Goal: Task Accomplishment & Management: Manage account settings

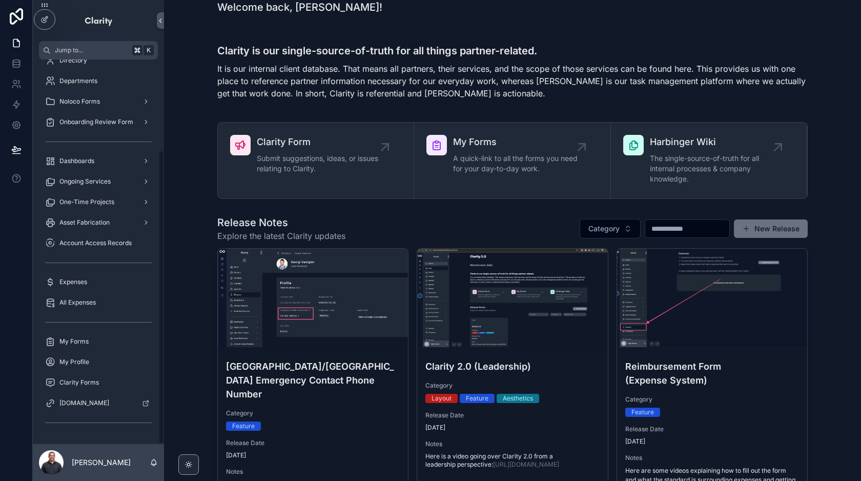
scroll to position [67, 0]
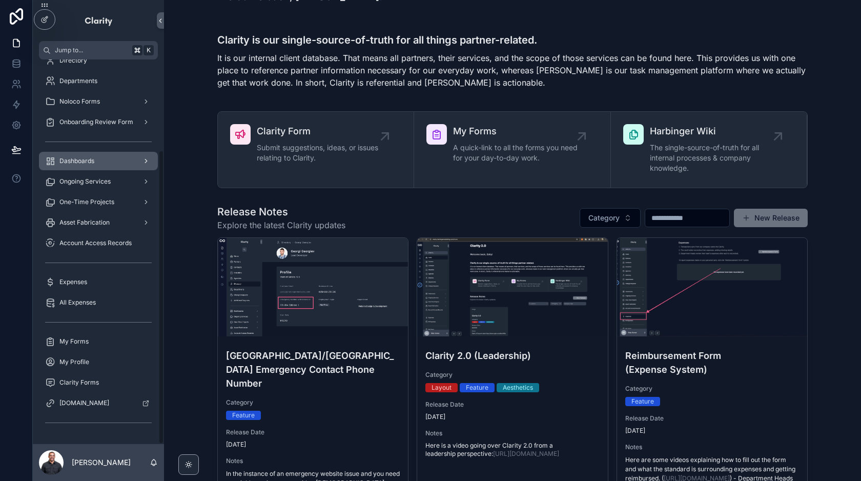
click at [92, 158] on span "Dashboards" at bounding box center [76, 161] width 35 height 8
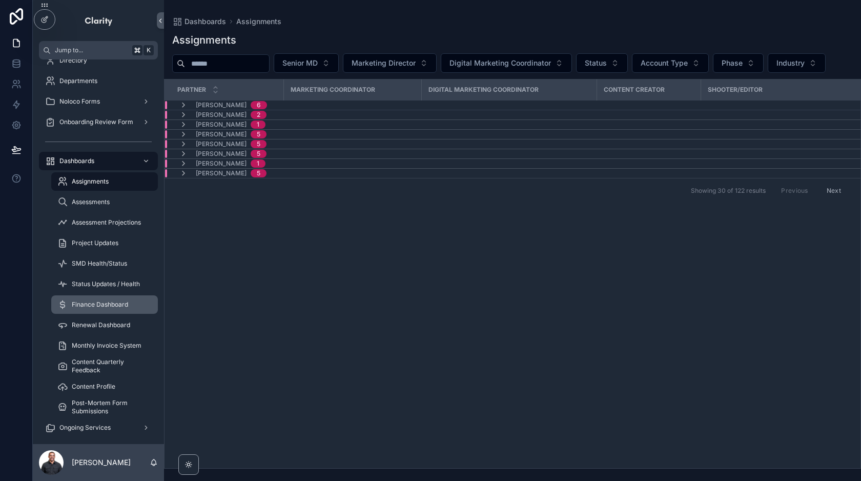
click at [91, 300] on span "Finance Dashboard" at bounding box center [100, 304] width 56 height 8
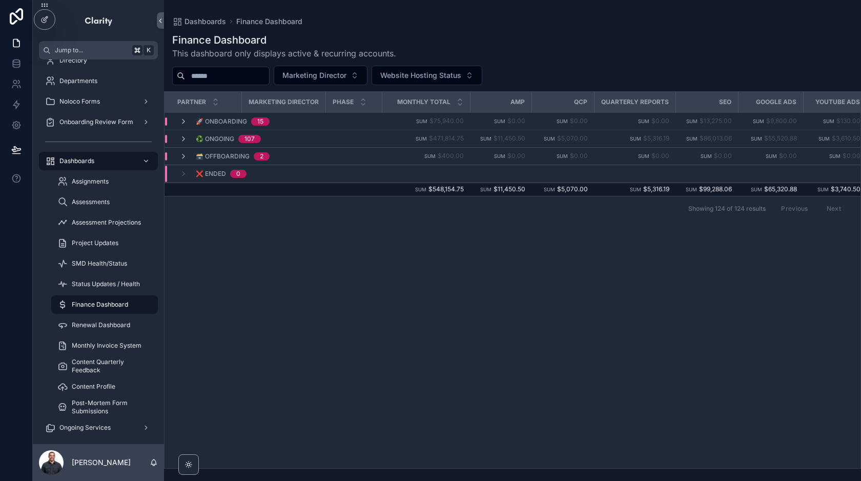
click at [91, 300] on span "Finance Dashboard" at bounding box center [100, 304] width 56 height 8
click at [184, 136] on icon "scrollable content" at bounding box center [183, 139] width 8 height 8
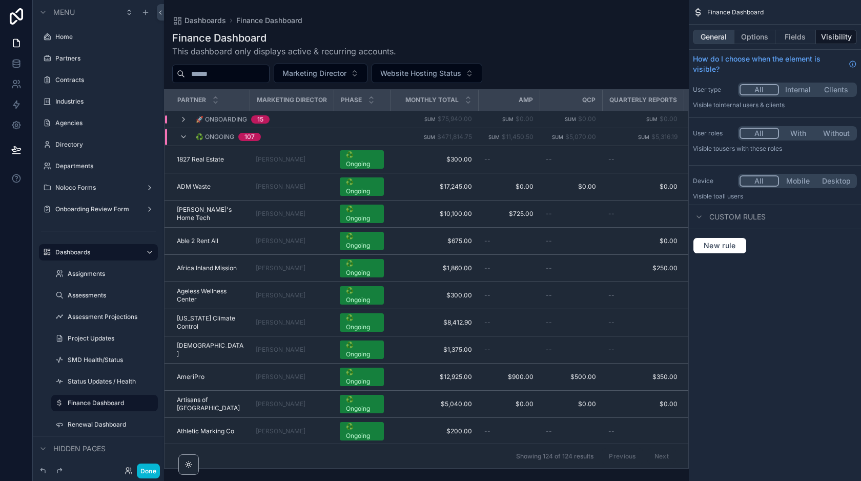
click at [710, 38] on button "General" at bounding box center [714, 37] width 42 height 14
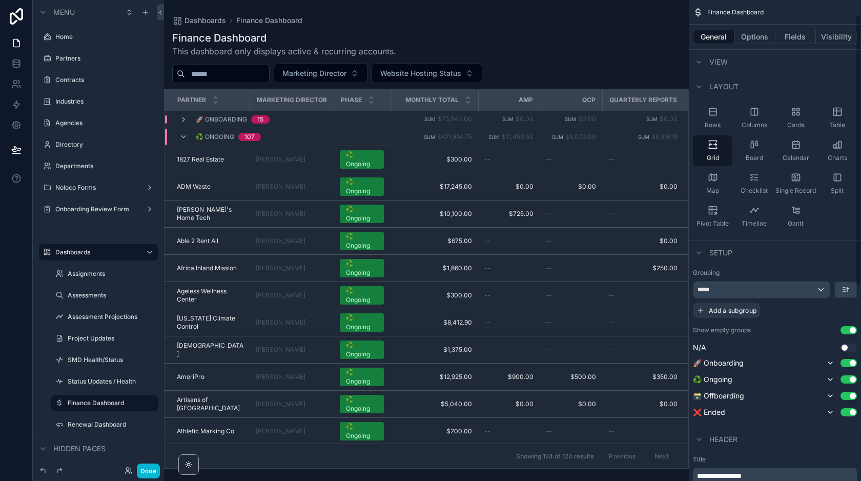
scroll to position [26, 0]
click at [754, 35] on button "Options" at bounding box center [754, 37] width 41 height 14
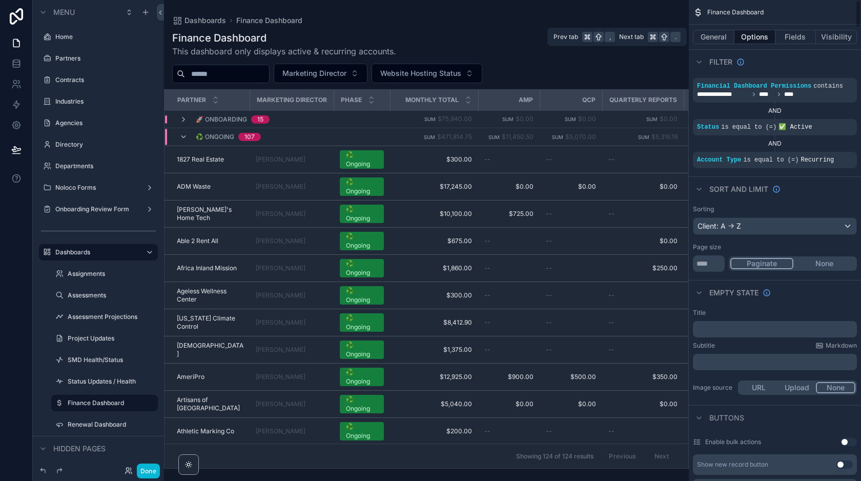
scroll to position [0, 0]
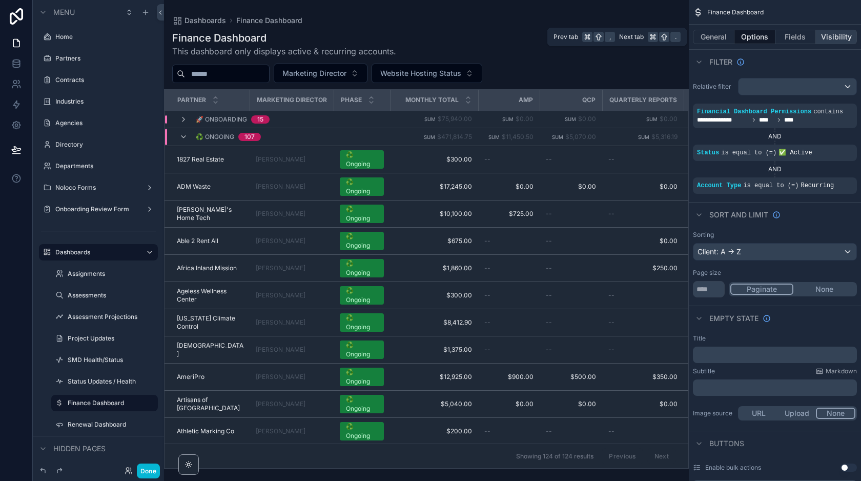
click at [830, 38] on button "Visibility" at bounding box center [836, 37] width 41 height 14
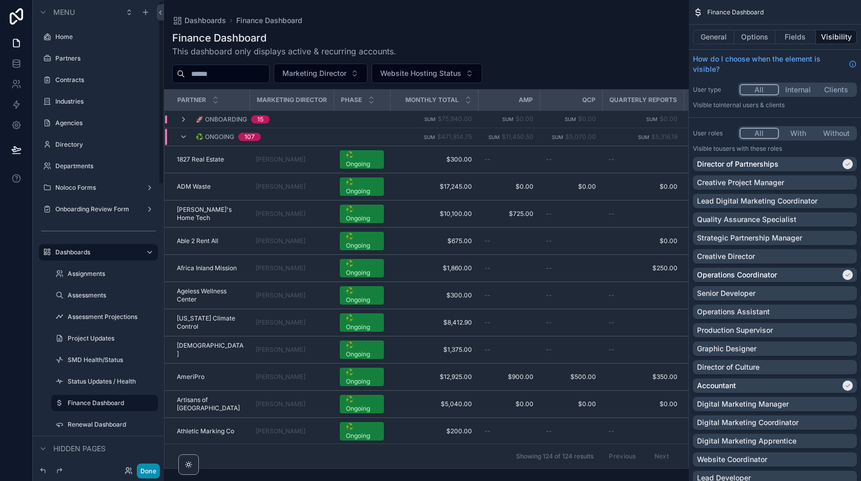
click at [149, 469] on button "Done" at bounding box center [148, 470] width 23 height 15
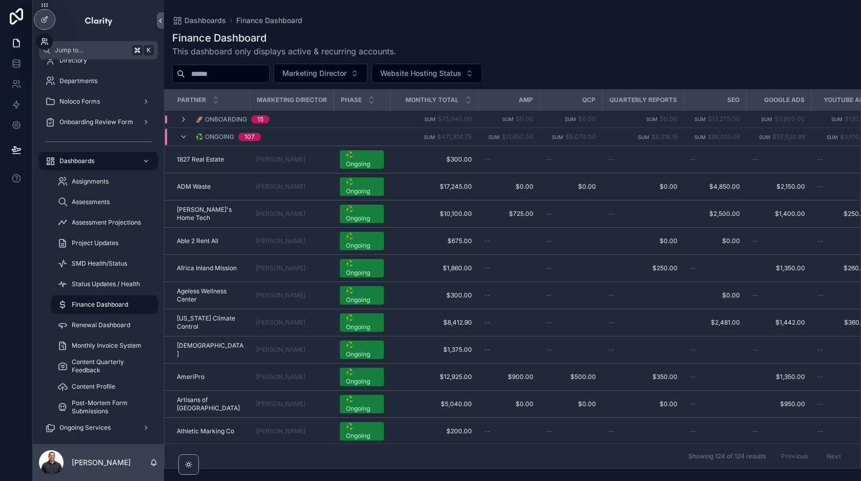
click at [44, 43] on icon at bounding box center [44, 41] width 8 height 8
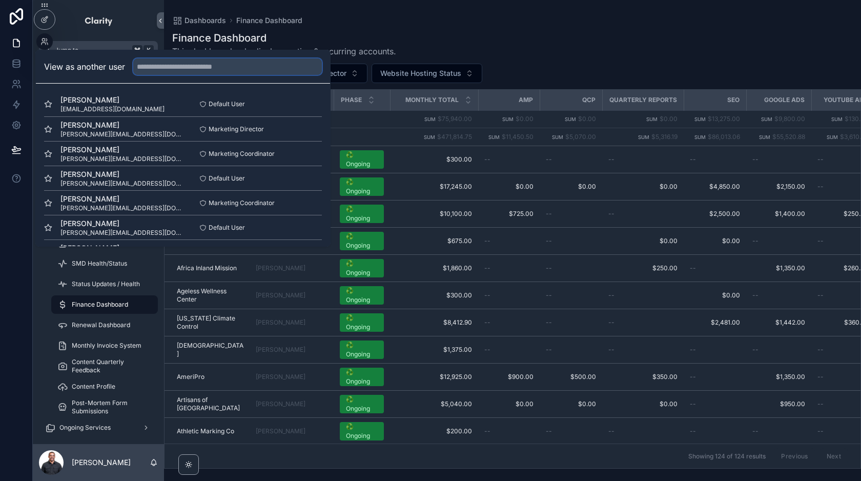
click at [162, 67] on input "text" at bounding box center [227, 66] width 189 height 16
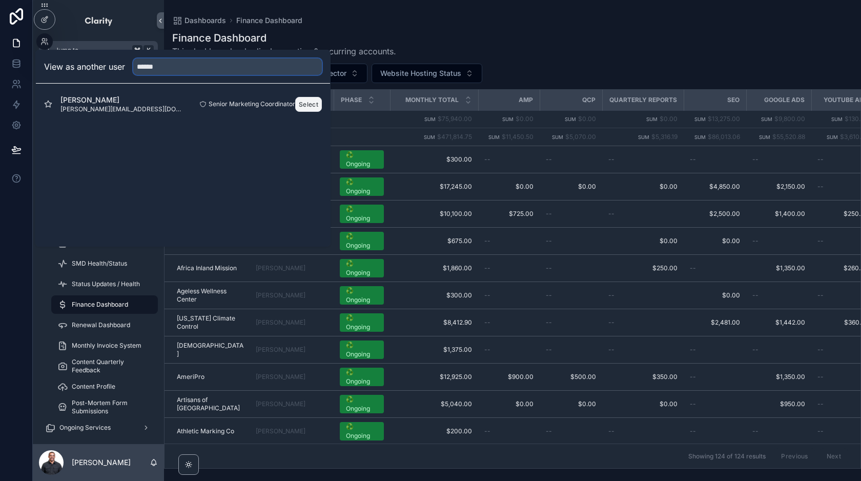
type input "******"
click at [320, 107] on button "Select" at bounding box center [308, 104] width 27 height 15
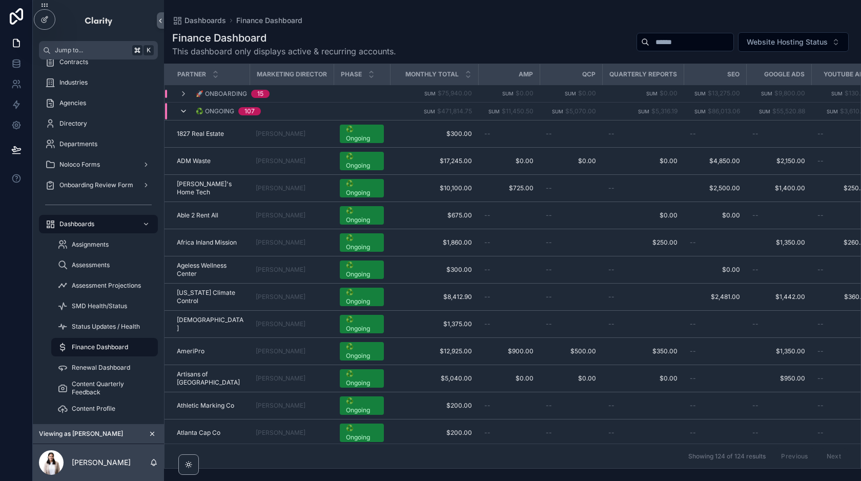
click at [183, 109] on icon "scrollable content" at bounding box center [183, 111] width 8 height 8
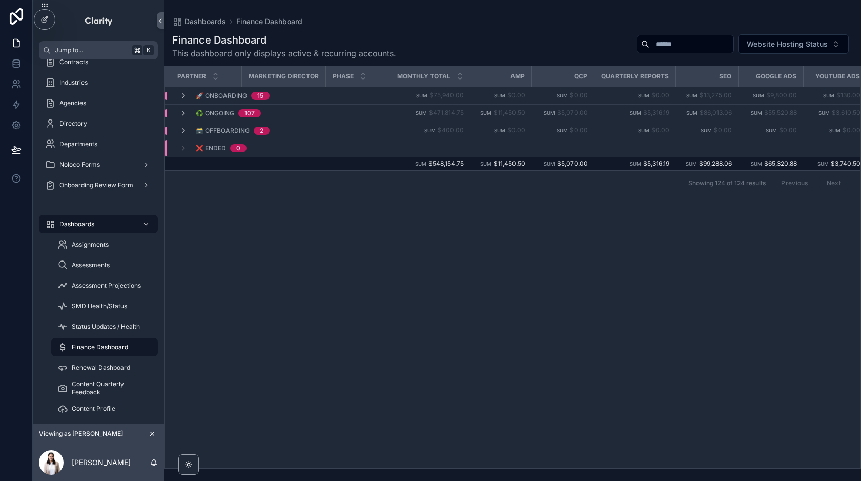
click at [183, 109] on icon "scrollable content" at bounding box center [183, 113] width 8 height 8
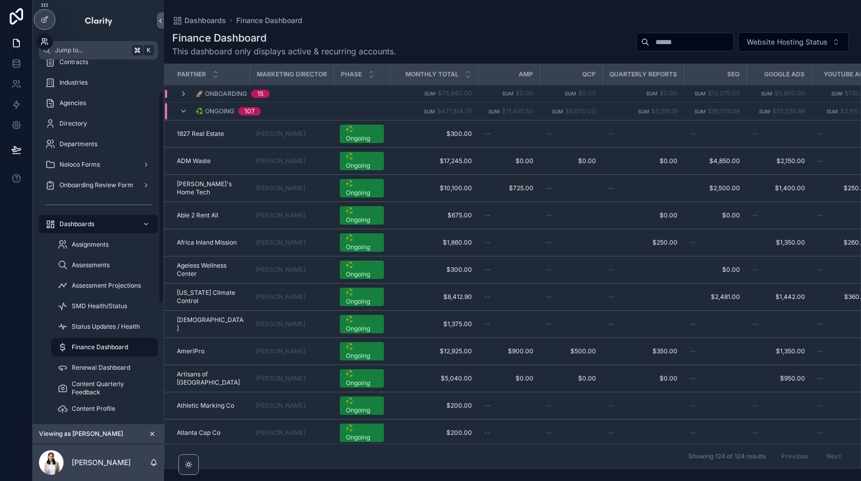
click at [43, 44] on icon at bounding box center [44, 41] width 8 height 8
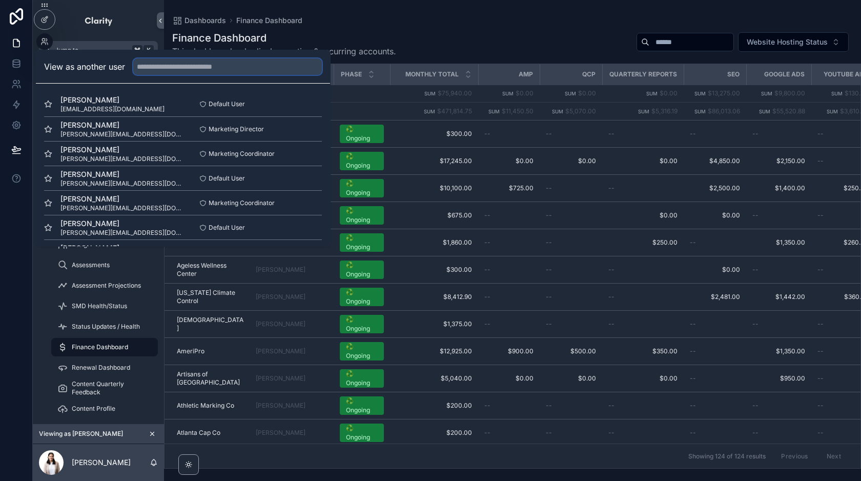
click at [186, 63] on input "text" at bounding box center [227, 66] width 189 height 16
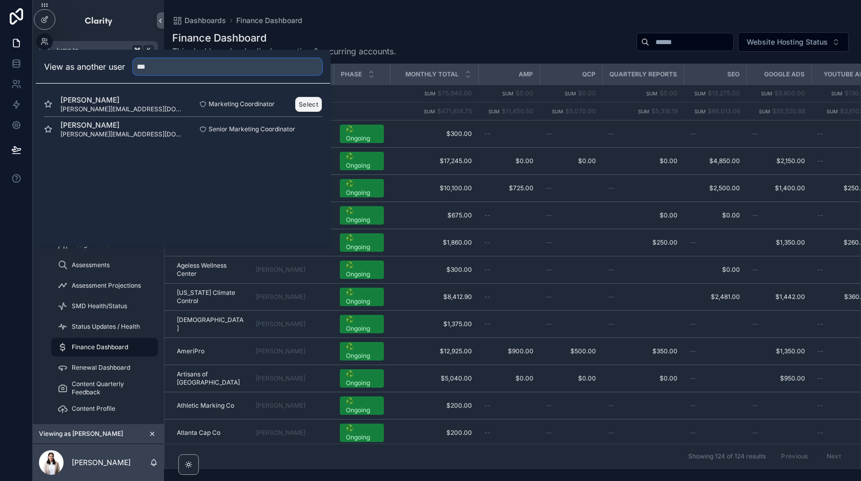
type input "***"
click at [311, 101] on button "Select" at bounding box center [308, 104] width 27 height 15
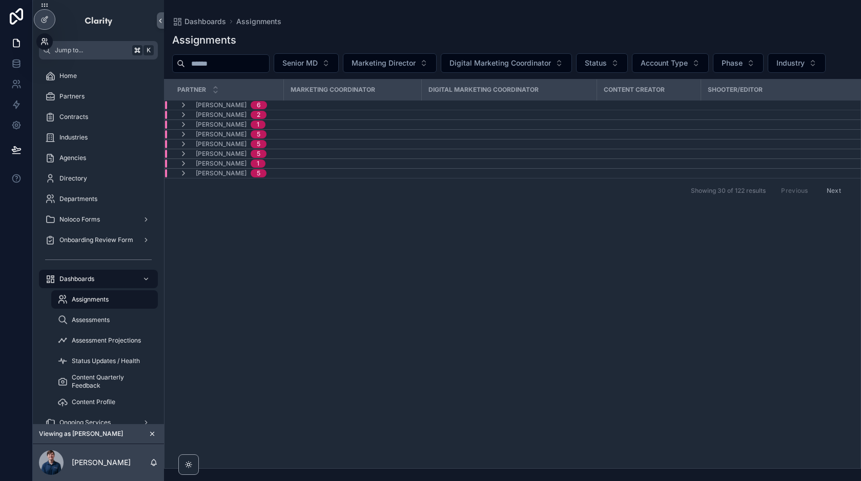
click at [46, 44] on icon at bounding box center [44, 44] width 4 height 2
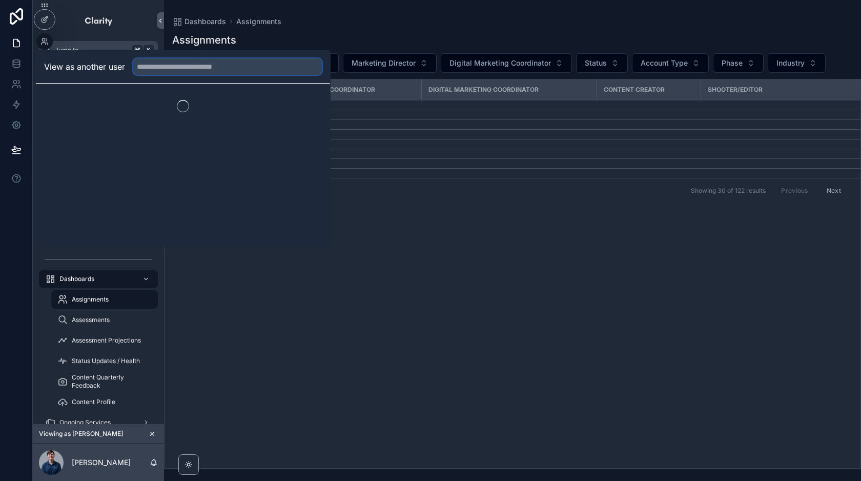
click at [185, 71] on input "text" at bounding box center [227, 66] width 189 height 16
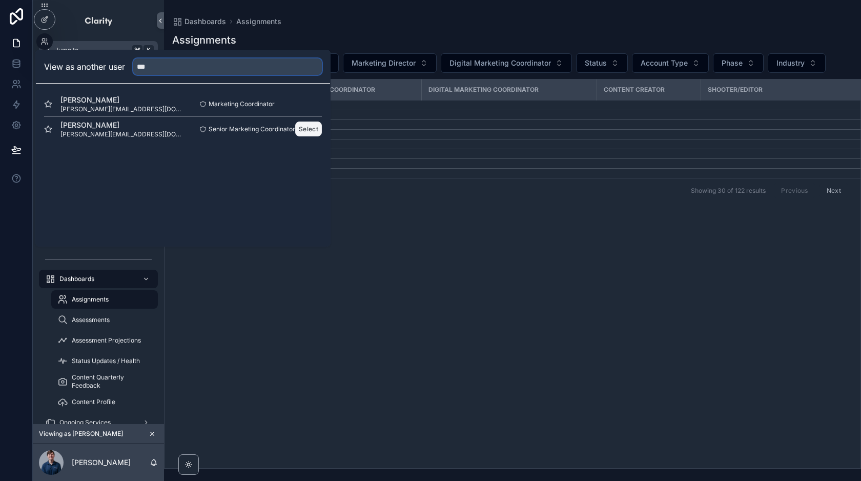
type input "***"
click at [309, 126] on button "Select" at bounding box center [308, 128] width 27 height 15
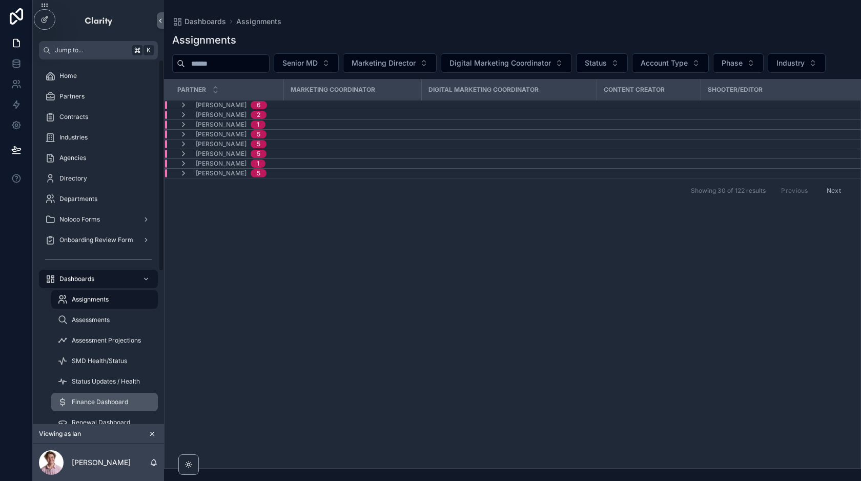
click at [113, 405] on span "Finance Dashboard" at bounding box center [100, 402] width 56 height 8
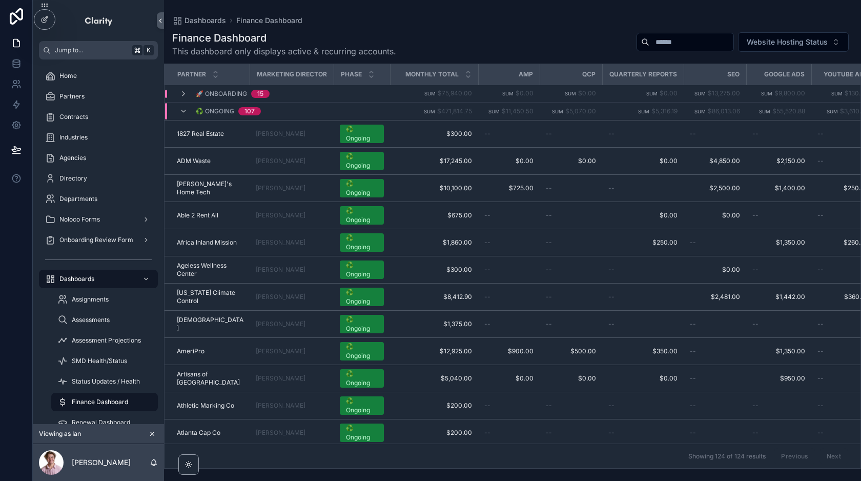
click at [154, 433] on icon "scrollable content" at bounding box center [152, 433] width 7 height 7
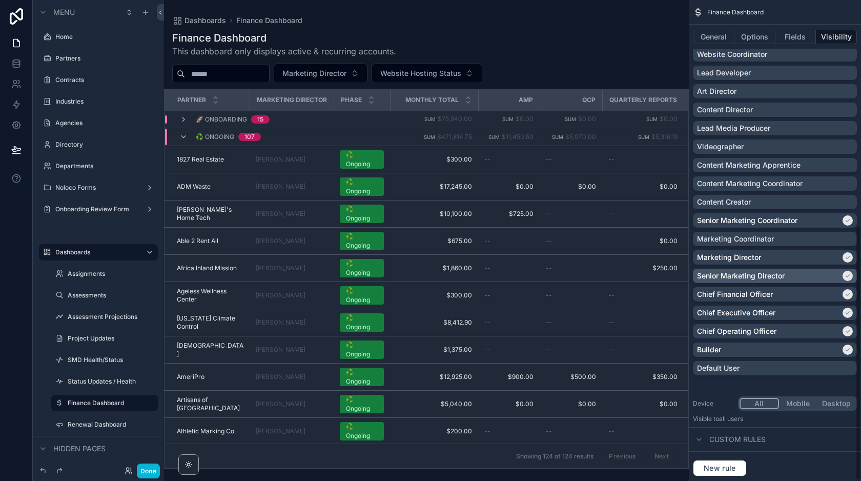
scroll to position [424, 0]
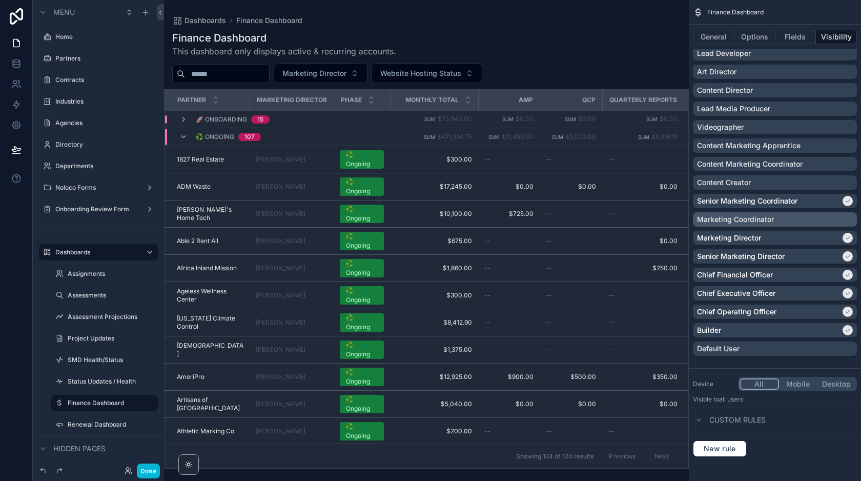
click at [780, 216] on div "Marketing Coordinator" at bounding box center [775, 219] width 156 height 10
click at [147, 472] on button "Done" at bounding box center [148, 470] width 23 height 15
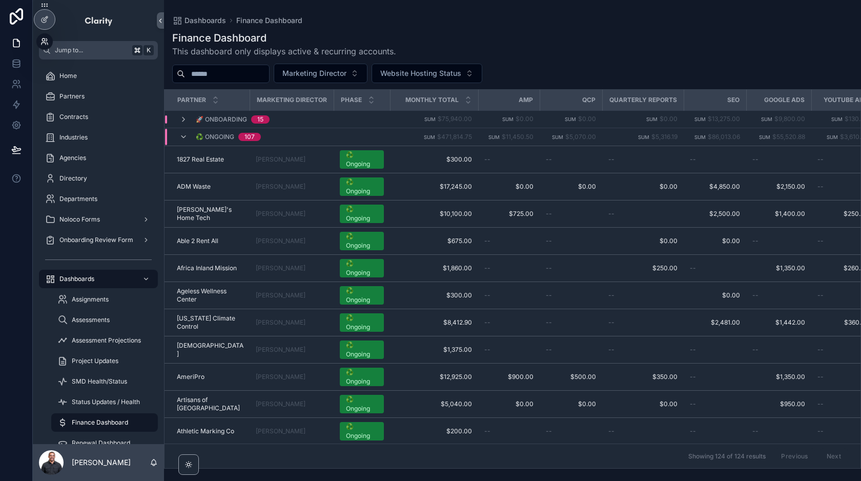
click at [45, 40] on icon at bounding box center [44, 41] width 8 height 8
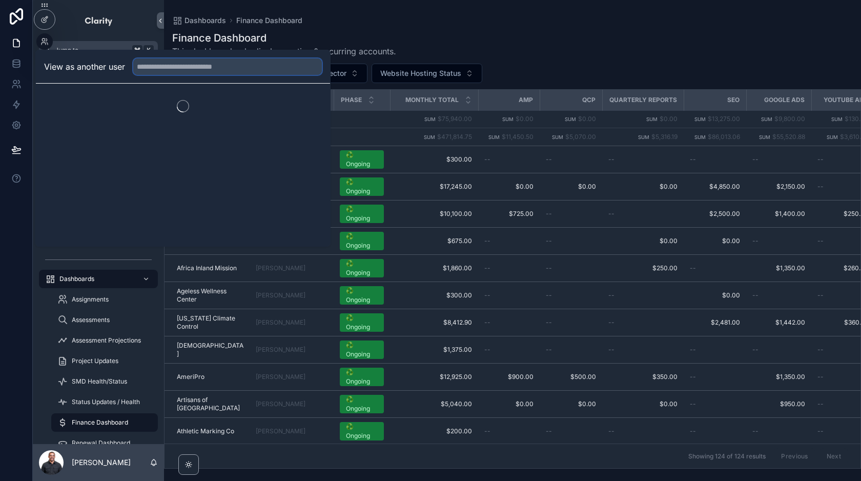
click at [164, 68] on input "text" at bounding box center [227, 66] width 189 height 16
type input "****"
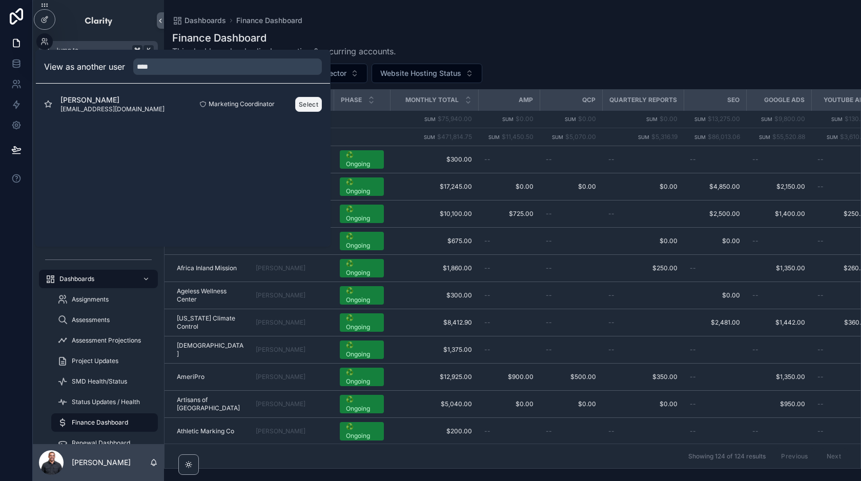
click at [303, 100] on button "Select" at bounding box center [308, 104] width 27 height 15
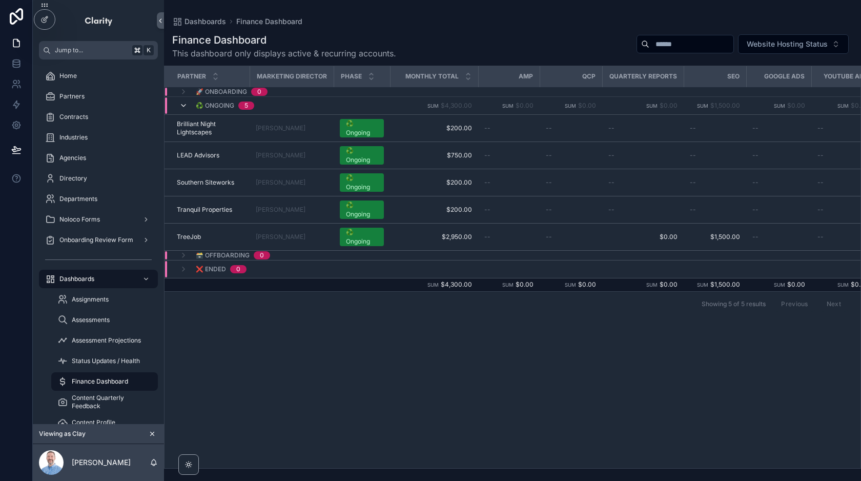
click at [187, 103] on icon "scrollable content" at bounding box center [183, 105] width 8 height 8
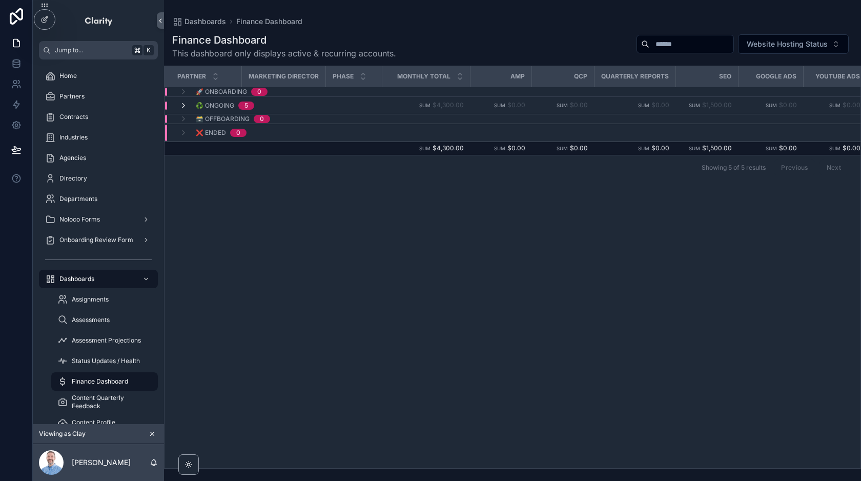
click at [187, 104] on icon "scrollable content" at bounding box center [183, 105] width 8 height 8
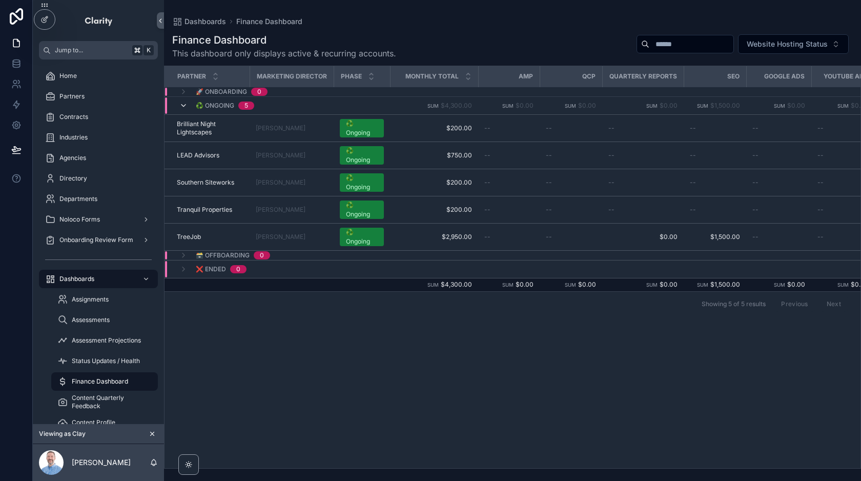
click at [186, 105] on icon "scrollable content" at bounding box center [183, 105] width 8 height 8
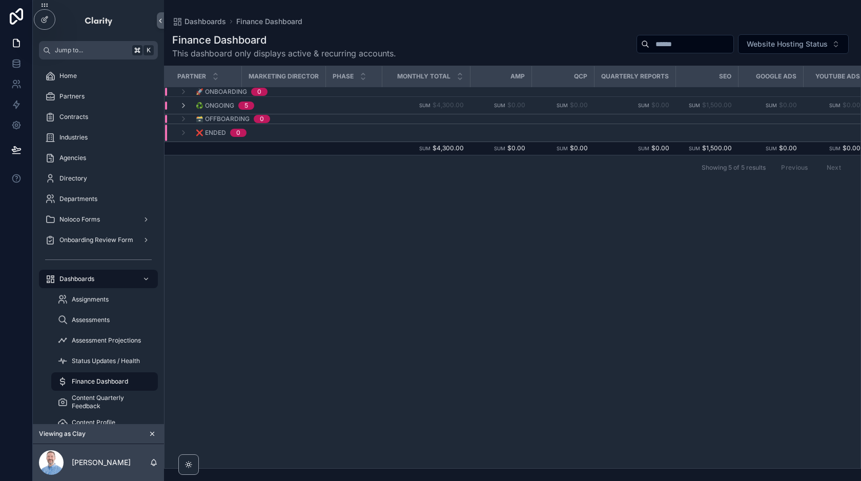
click at [186, 105] on icon "scrollable content" at bounding box center [183, 105] width 8 height 8
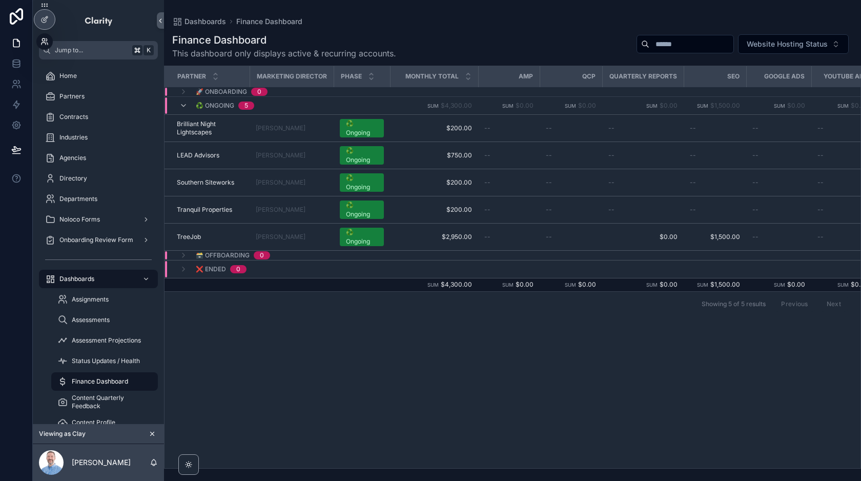
click at [44, 44] on icon at bounding box center [44, 41] width 8 height 8
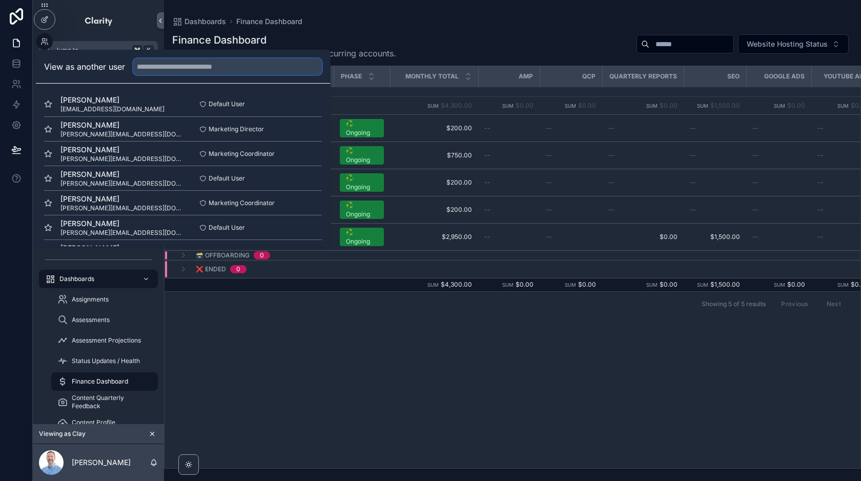
click at [191, 70] on input "text" at bounding box center [227, 66] width 189 height 16
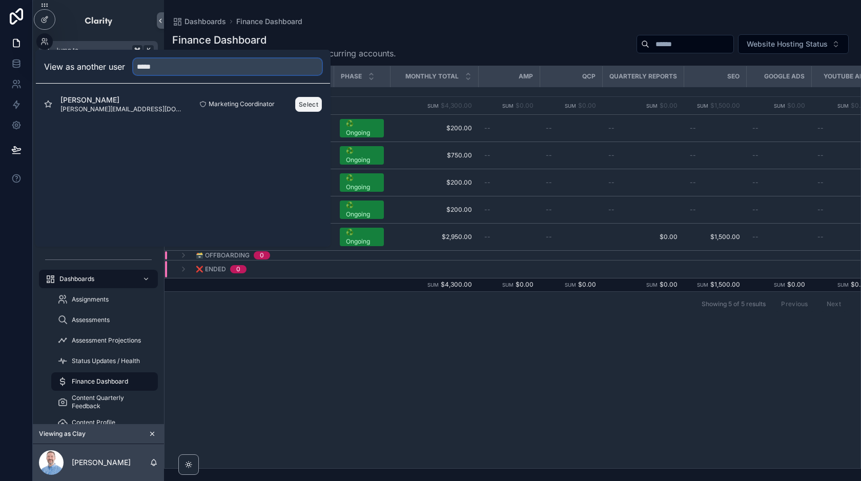
type input "*****"
click at [308, 106] on button "Select" at bounding box center [308, 104] width 27 height 15
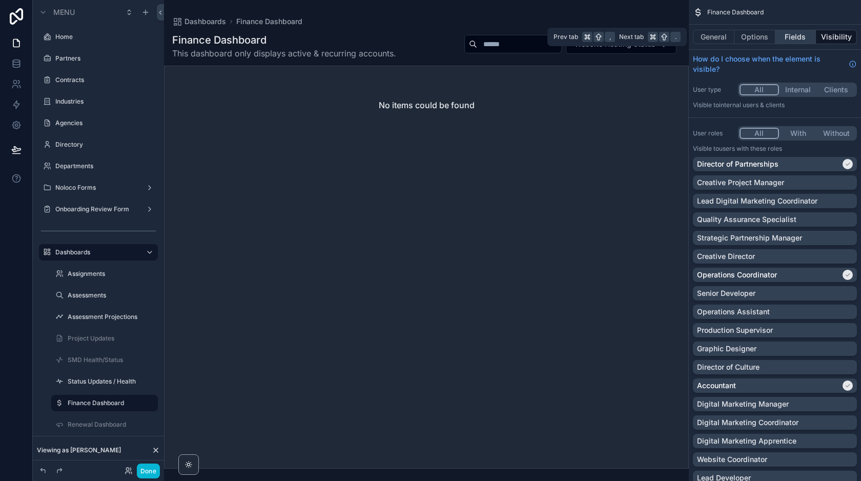
click at [790, 37] on button "Fields" at bounding box center [795, 37] width 41 height 14
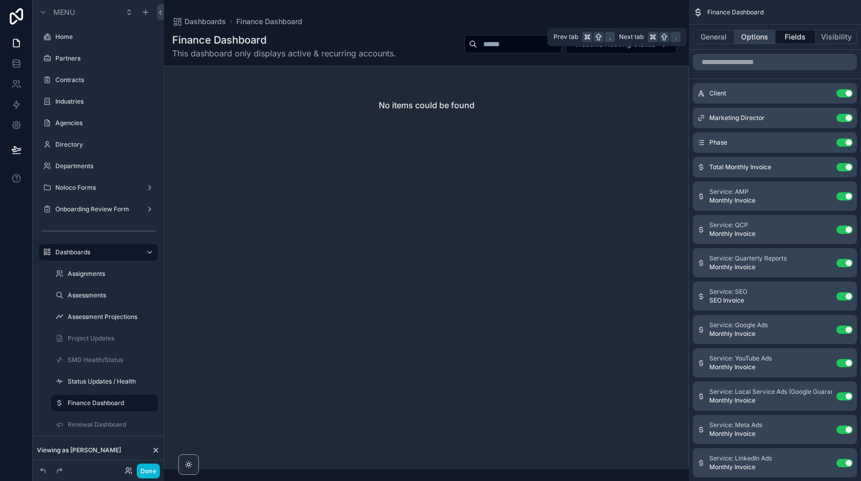
click at [757, 36] on button "Options" at bounding box center [754, 37] width 41 height 14
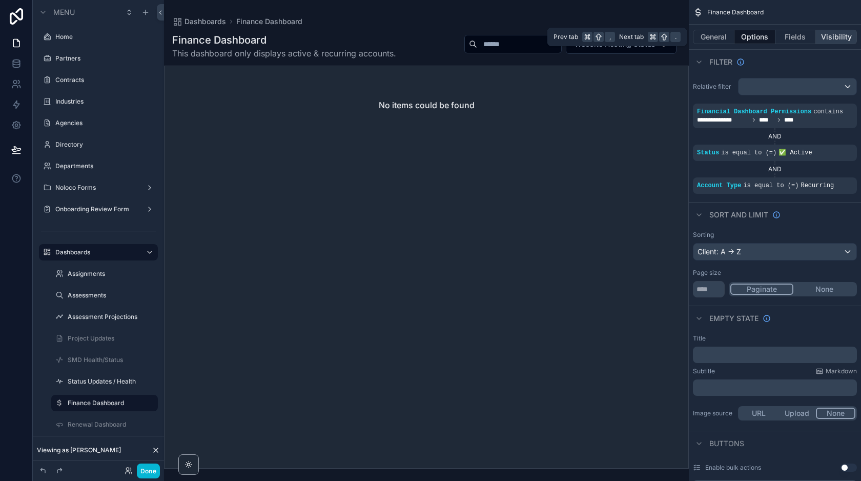
click at [832, 40] on button "Visibility" at bounding box center [836, 37] width 41 height 14
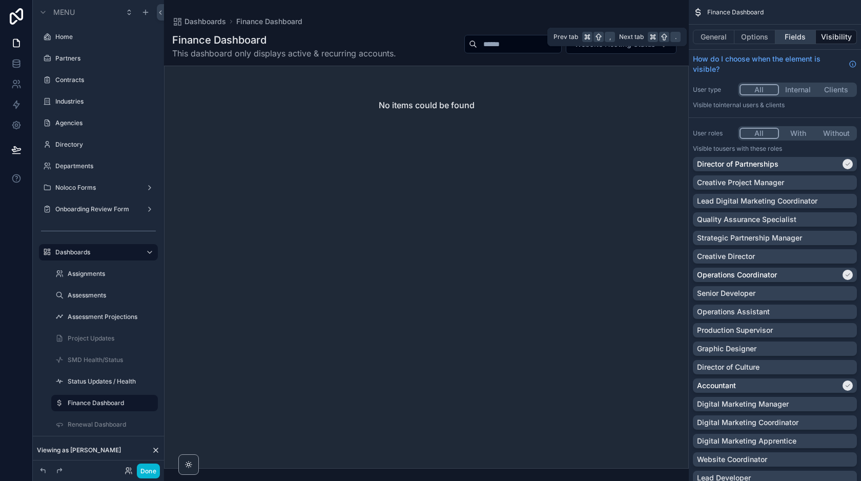
click at [785, 35] on button "Fields" at bounding box center [795, 37] width 41 height 14
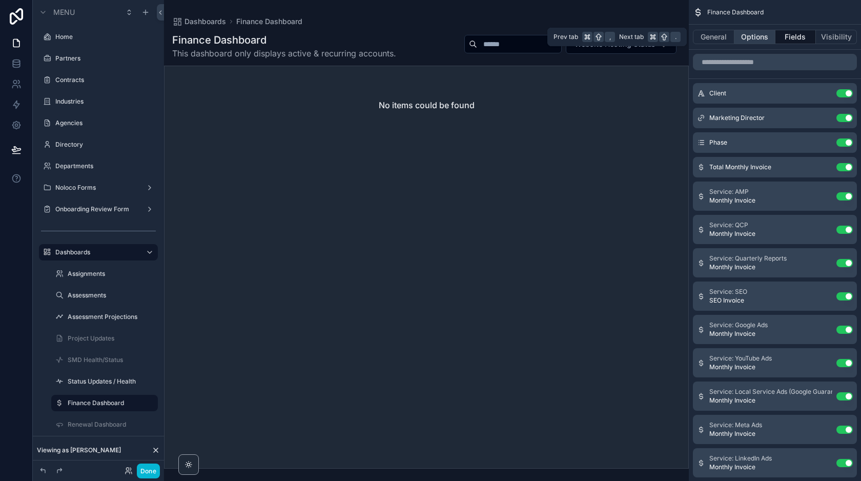
click at [751, 31] on button "Options" at bounding box center [754, 37] width 41 height 14
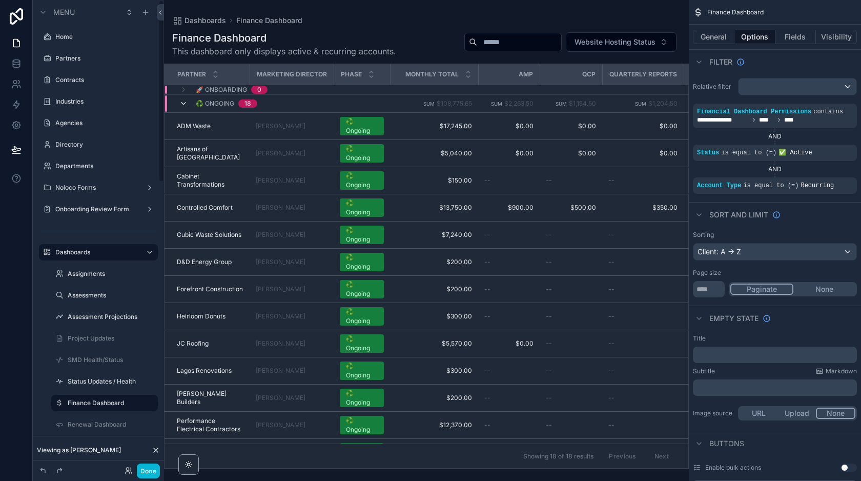
click at [183, 101] on icon "scrollable content" at bounding box center [183, 103] width 8 height 8
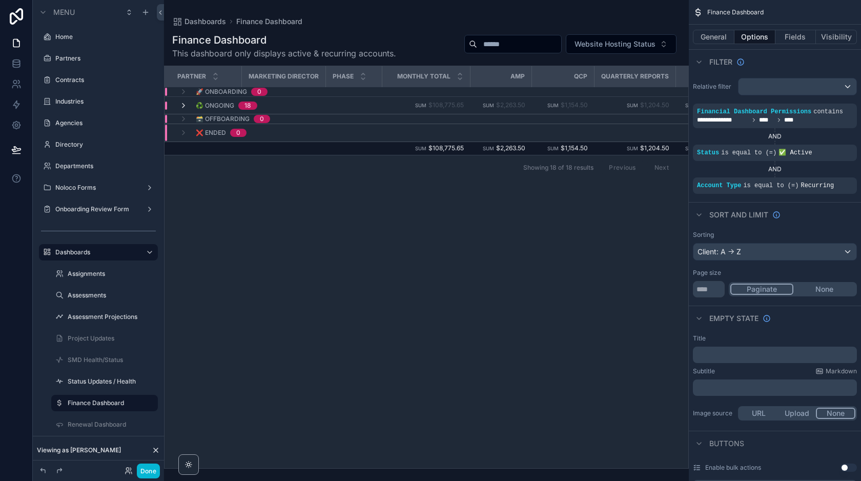
click at [187, 105] on icon "scrollable content" at bounding box center [183, 105] width 8 height 8
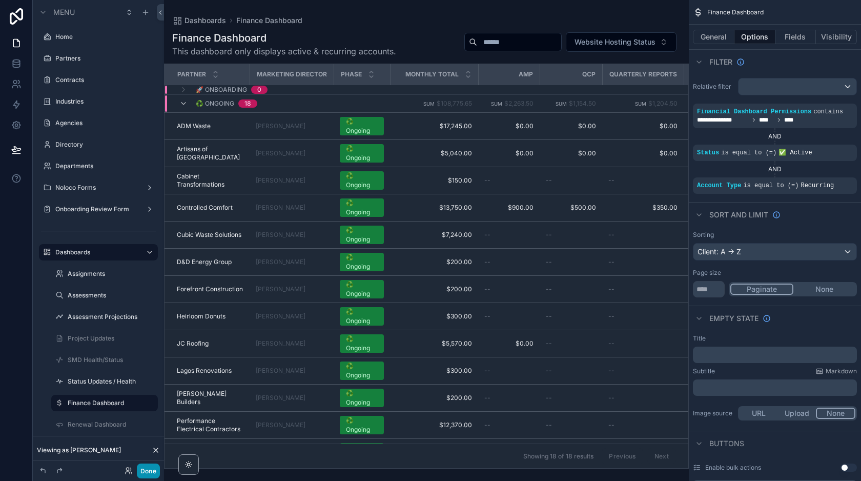
click at [148, 468] on button "Done" at bounding box center [148, 470] width 23 height 15
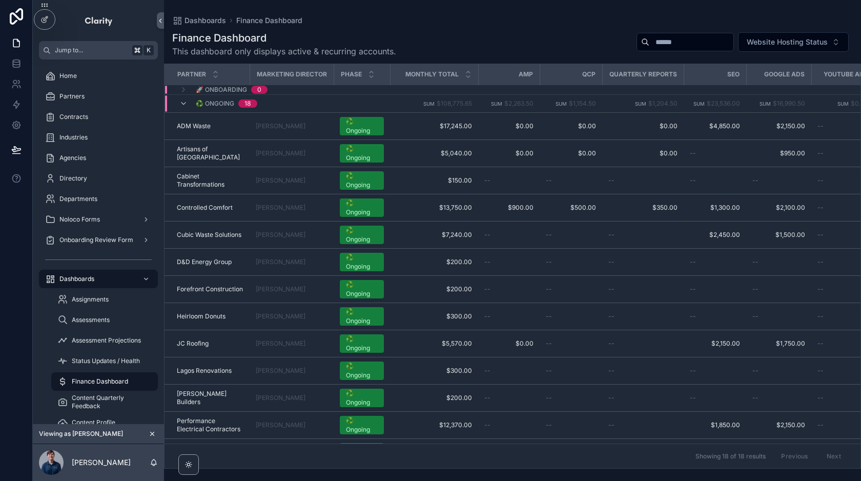
click at [155, 436] on icon "scrollable content" at bounding box center [152, 433] width 7 height 7
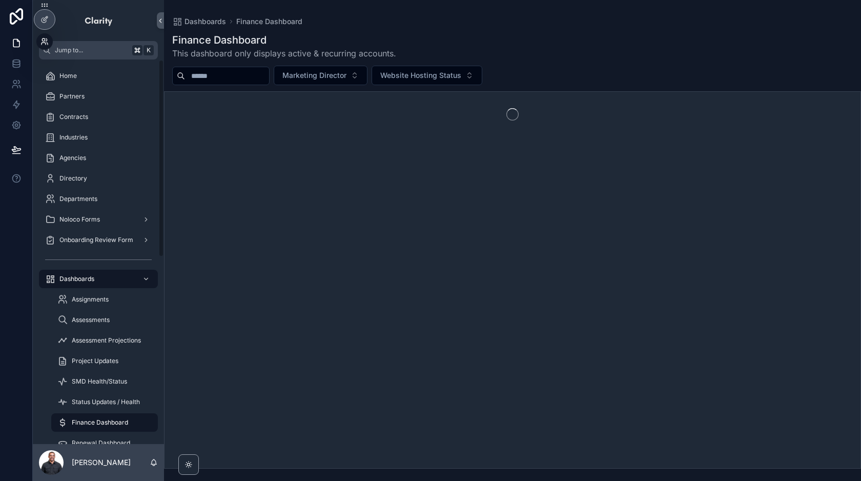
click at [48, 42] on icon at bounding box center [44, 41] width 8 height 8
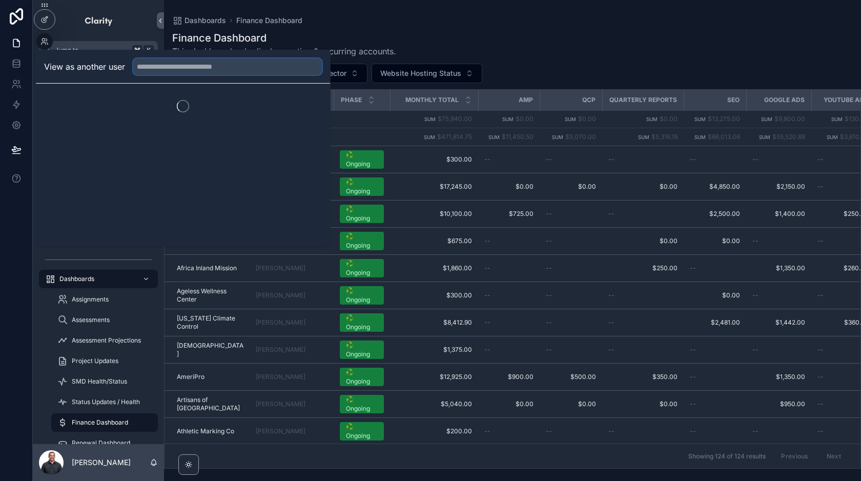
click at [174, 63] on input "text" at bounding box center [227, 66] width 189 height 16
type input "****"
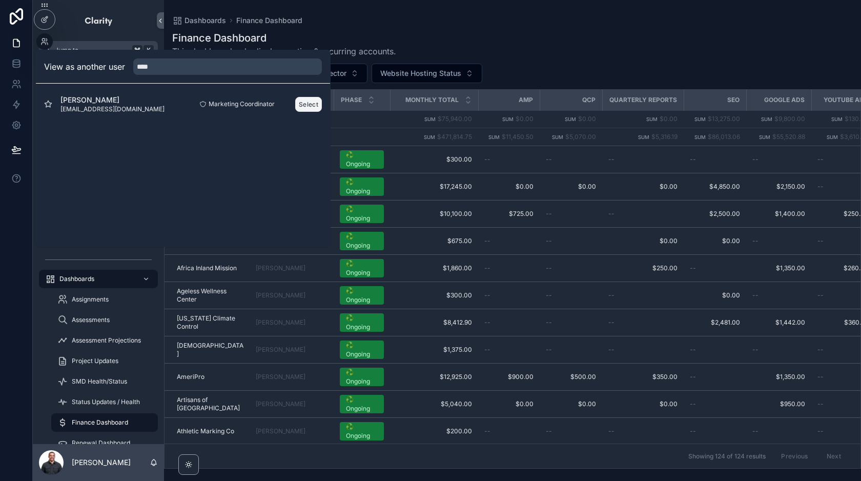
click at [306, 99] on button "Select" at bounding box center [308, 104] width 27 height 15
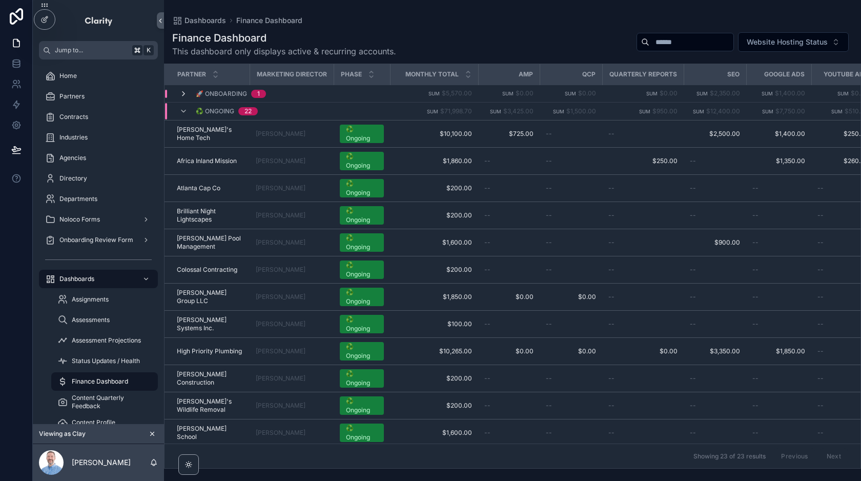
click at [181, 96] on icon "scrollable content" at bounding box center [183, 94] width 8 height 8
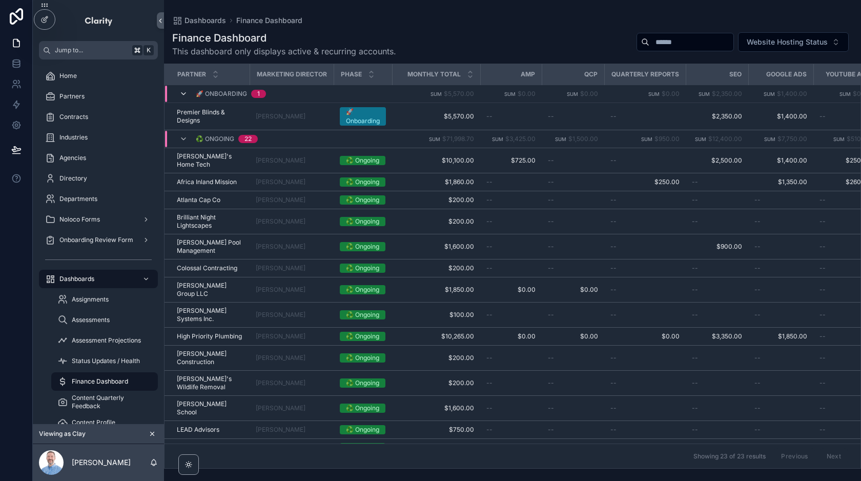
click at [181, 93] on icon "scrollable content" at bounding box center [183, 94] width 8 height 8
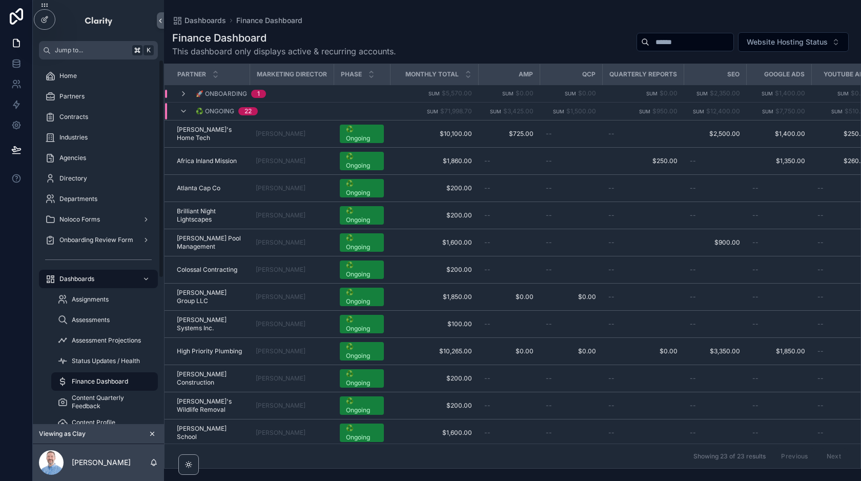
click at [152, 435] on icon "scrollable content" at bounding box center [152, 433] width 7 height 7
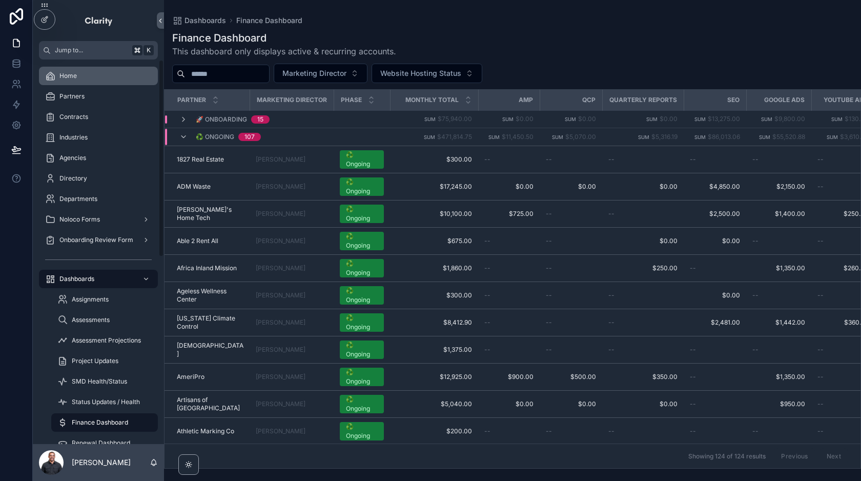
click at [80, 79] on div "Home" at bounding box center [98, 76] width 107 height 16
